Goal: Navigation & Orientation: Find specific page/section

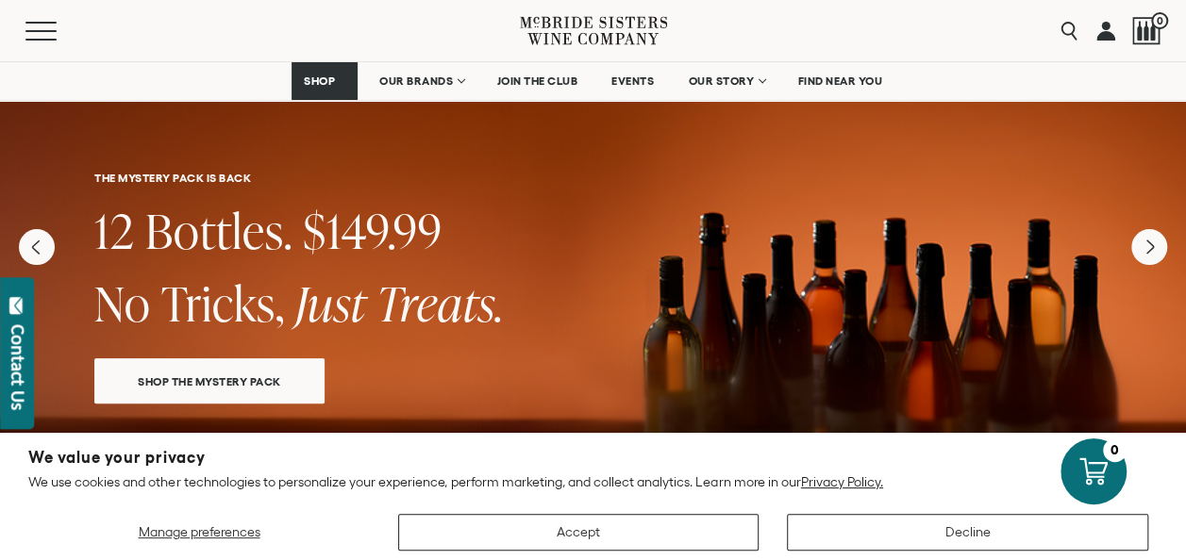
scroll to position [566, 0]
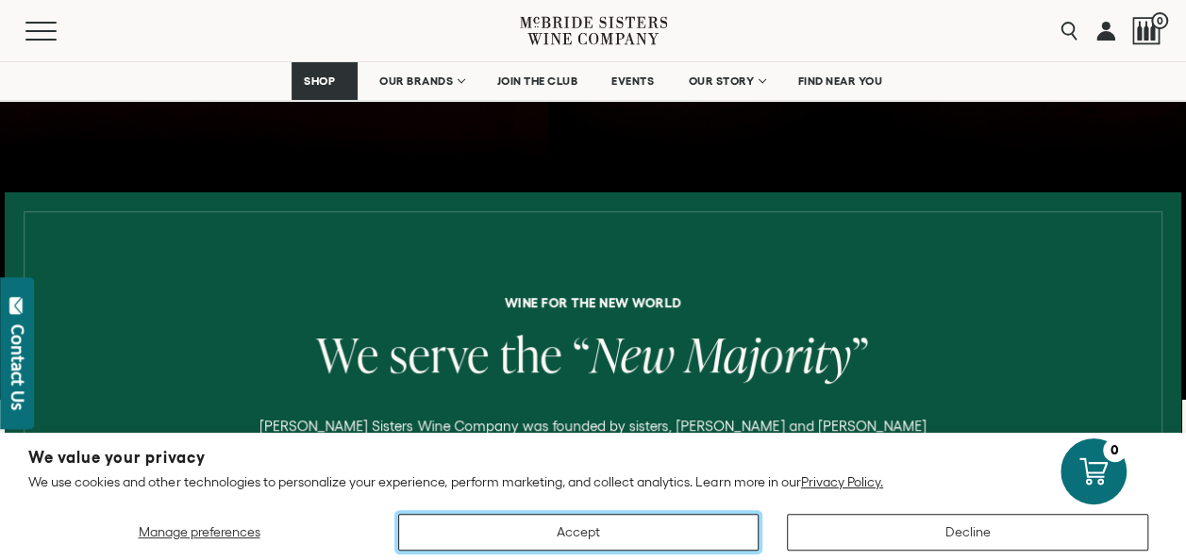
click at [684, 528] on button "Accept" at bounding box center [578, 532] width 361 height 37
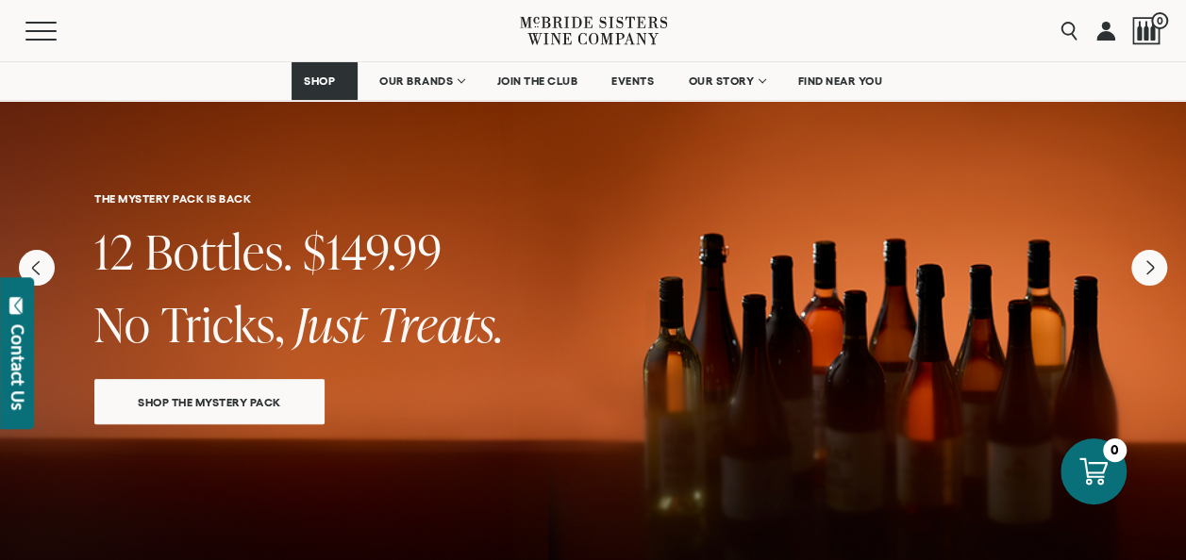
scroll to position [0, 0]
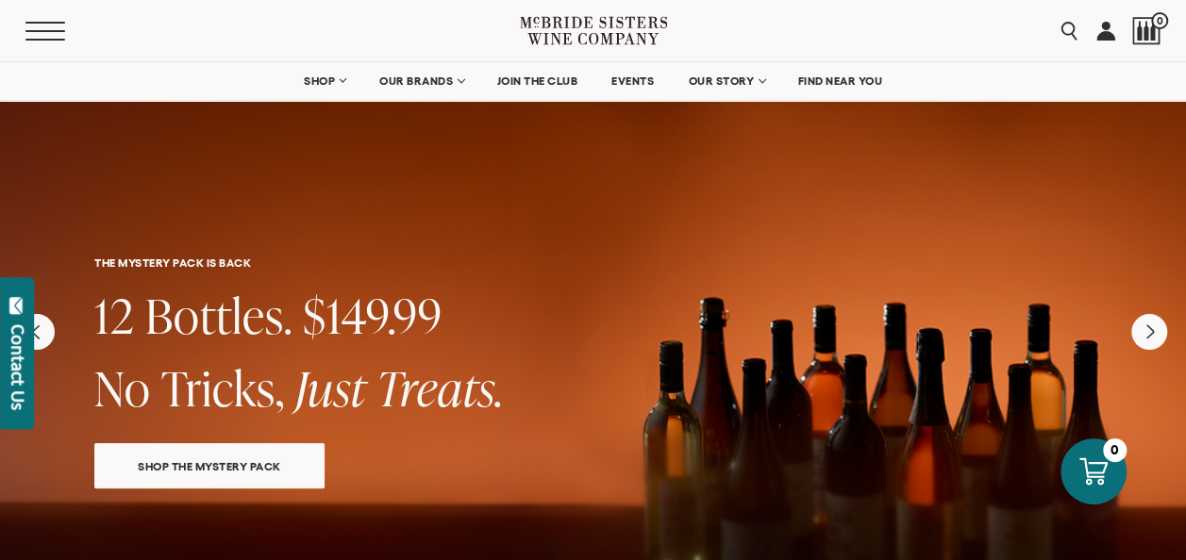
click at [44, 28] on button "Menu" at bounding box center [59, 31] width 68 height 19
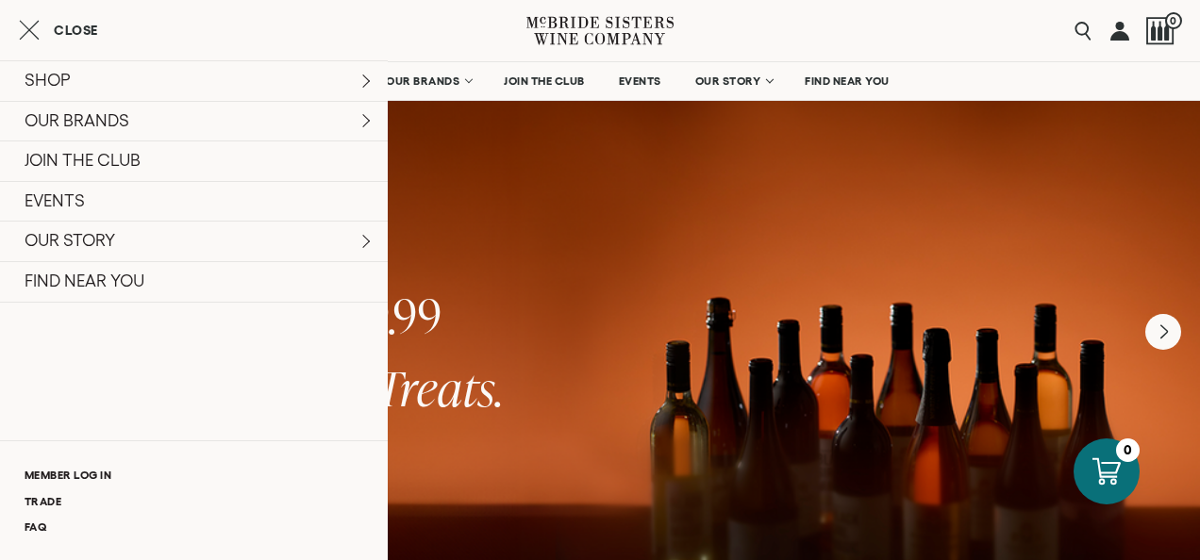
click at [29, 25] on icon "Close cart" at bounding box center [29, 30] width 21 height 23
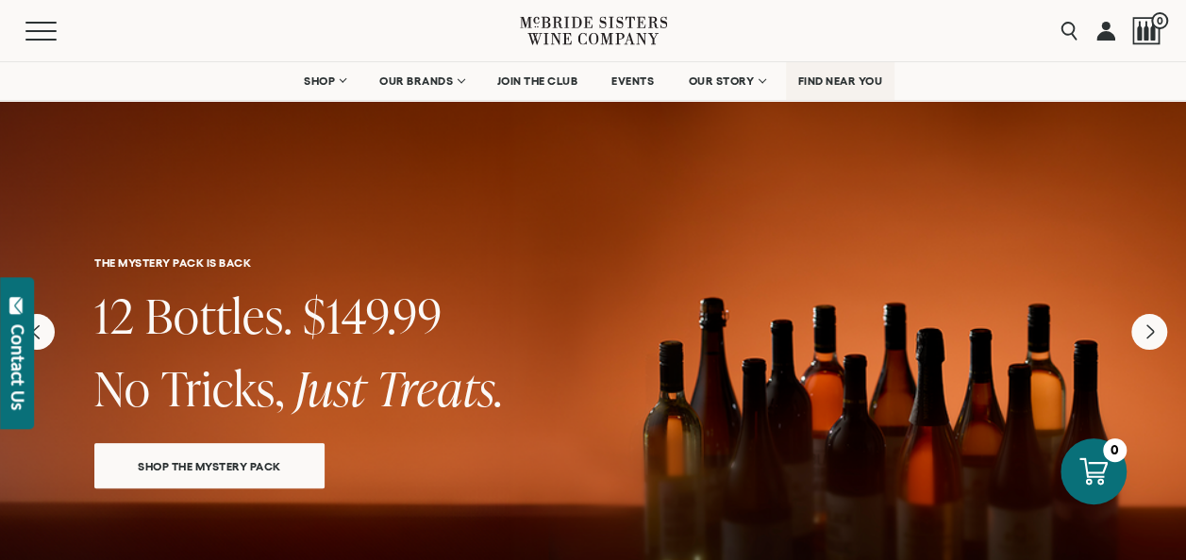
click at [835, 81] on span "FIND NEAR YOU" at bounding box center [840, 81] width 85 height 13
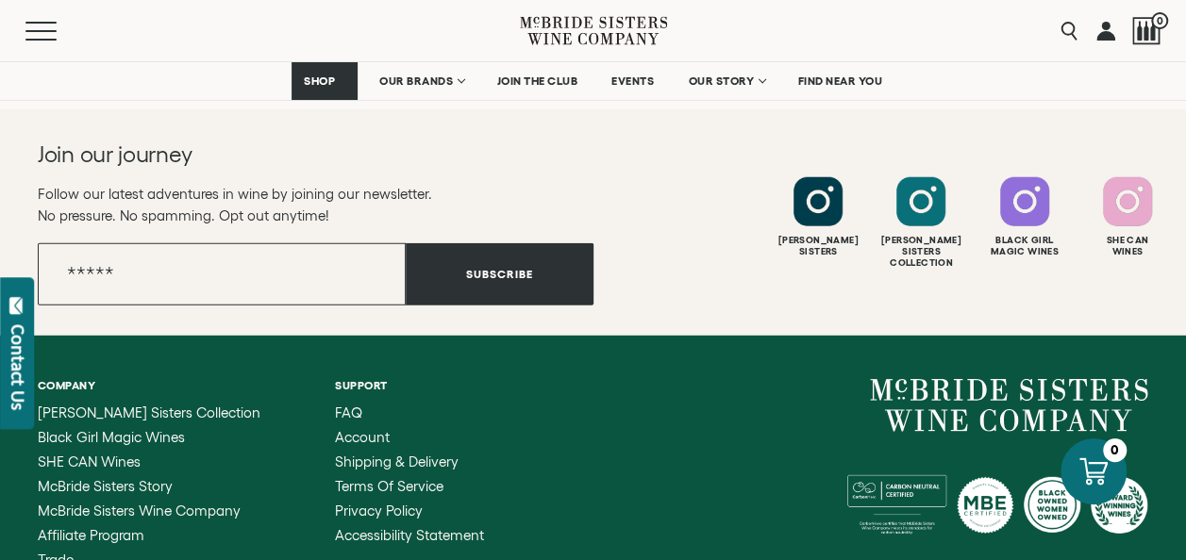
scroll to position [2453, 0]
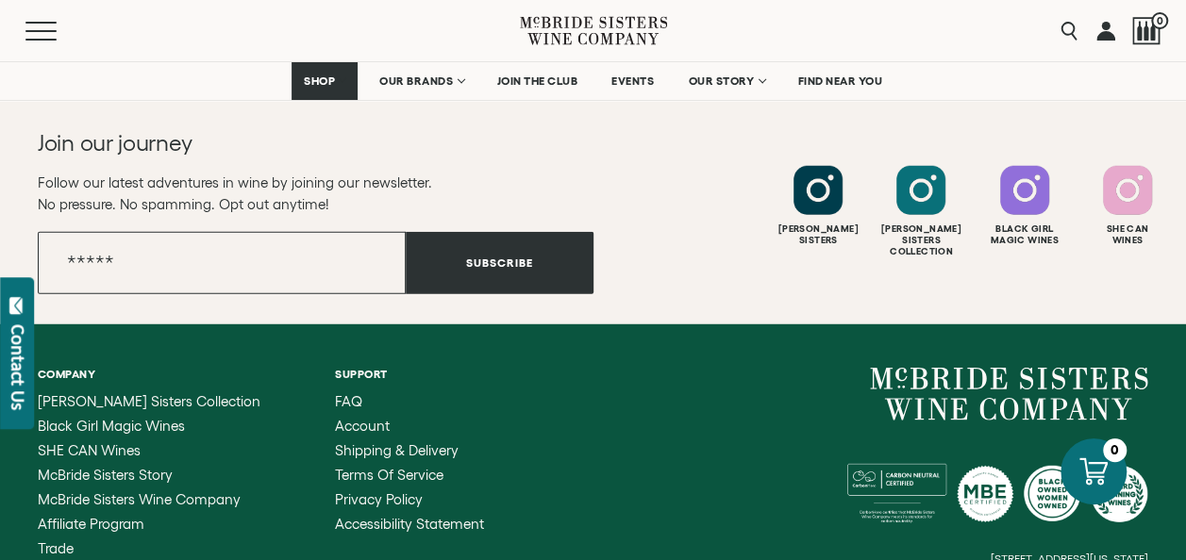
click at [22, 362] on div "Contact Us" at bounding box center [17, 368] width 19 height 86
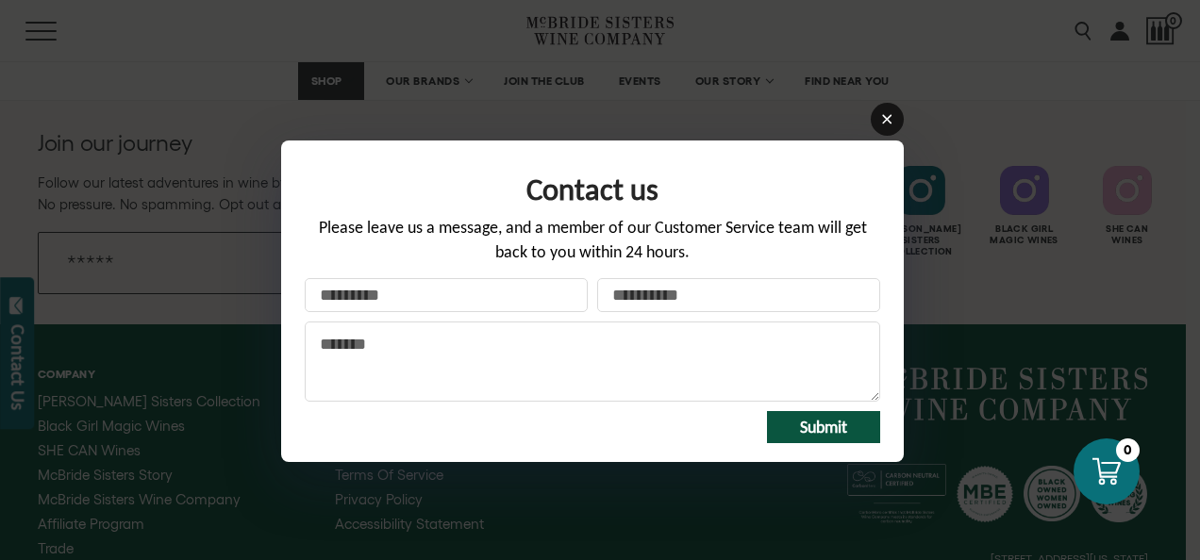
click at [883, 125] on icon at bounding box center [887, 119] width 14 height 14
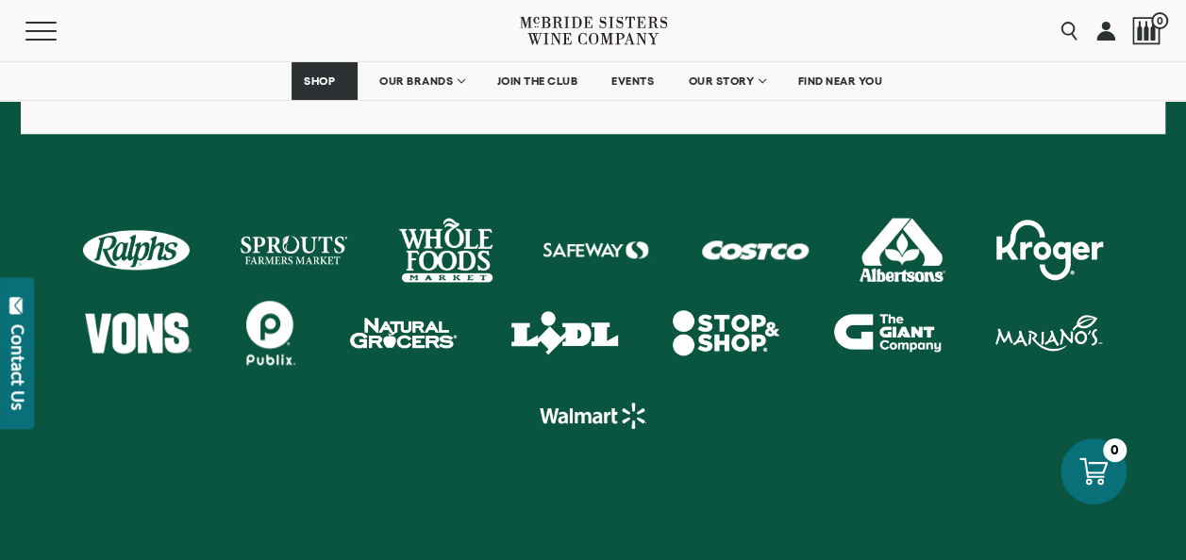
scroll to position [849, 0]
